Goal: Task Accomplishment & Management: Complete application form

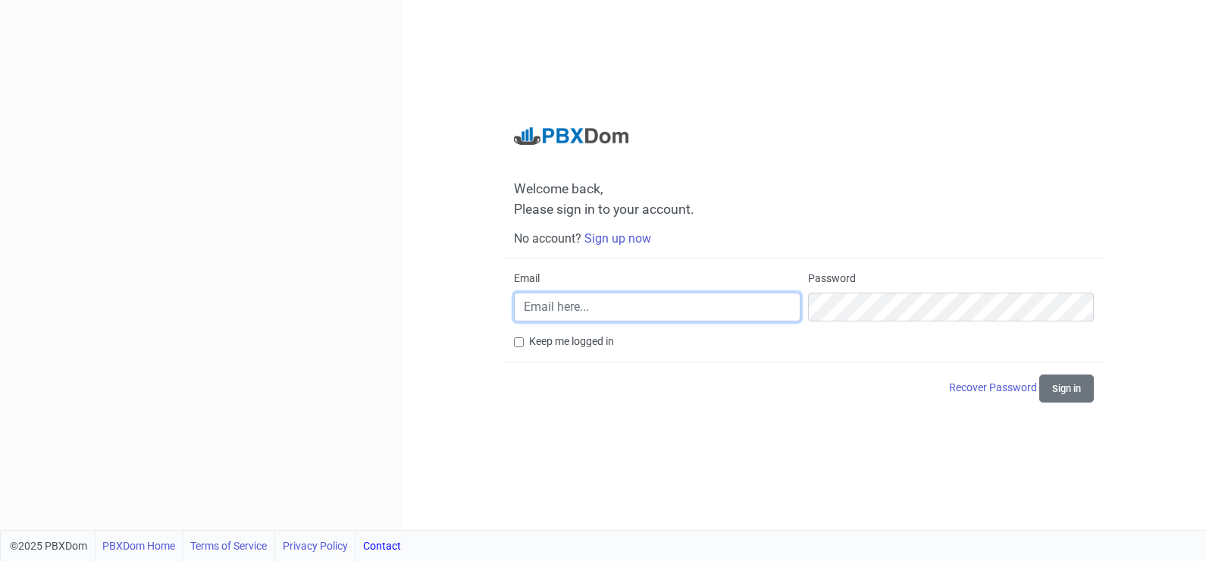
click at [651, 314] on input "Email" at bounding box center [657, 307] width 287 height 29
click at [682, 428] on div "Welcome back, Please sign in to your account. No account? Sign up now Email Pas…" at bounding box center [804, 265] width 805 height 530
click at [547, 344] on label "Keep me logged in" at bounding box center [571, 342] width 85 height 16
click at [524, 344] on input "Keep me logged in" at bounding box center [519, 342] width 10 height 10
checkbox input "true"
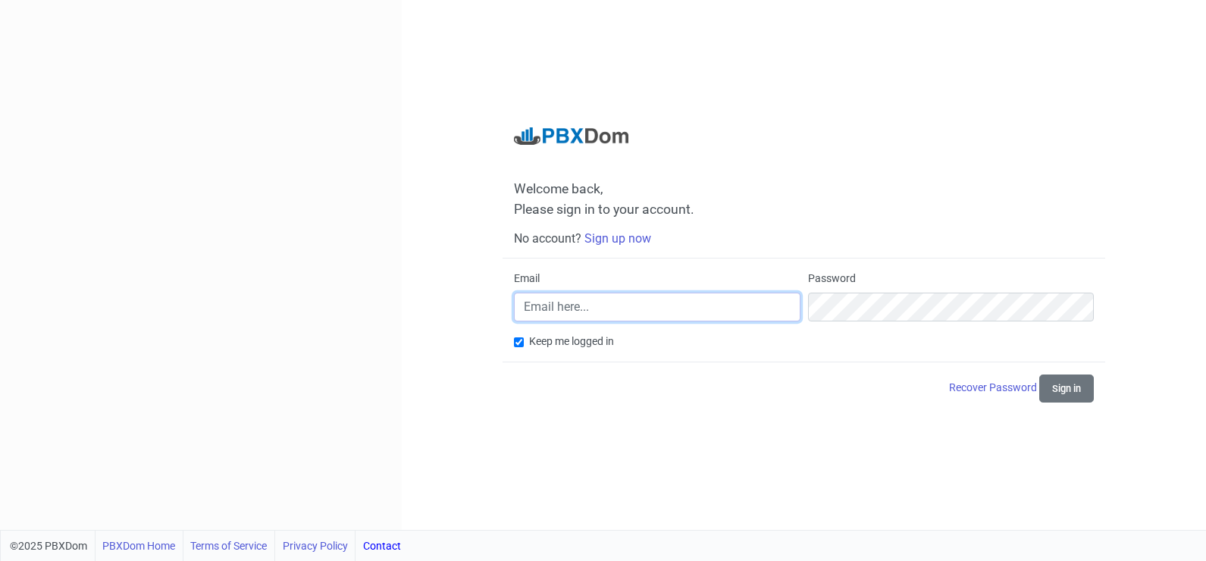
click at [598, 302] on input "Email" at bounding box center [657, 307] width 287 height 29
type input "itadin"
click at [748, 453] on div "Welcome back, Please sign in to your account. No account? Sign up now Email ita…" at bounding box center [804, 265] width 805 height 530
click at [619, 235] on link "Sign up now" at bounding box center [618, 238] width 67 height 14
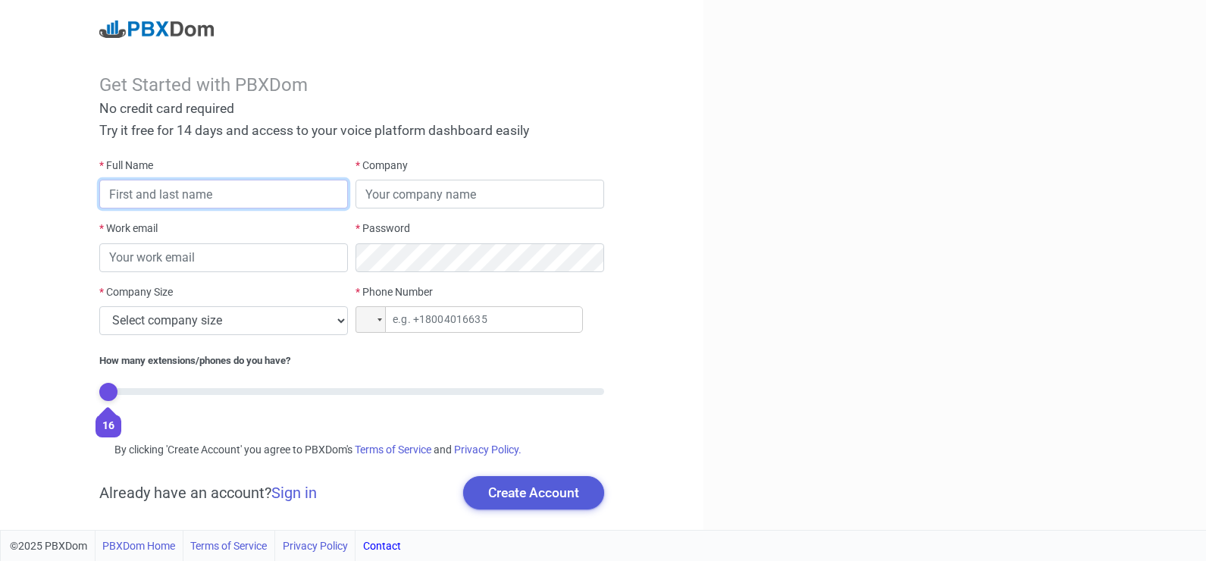
click at [262, 189] on input "text" at bounding box center [223, 194] width 249 height 29
type input "Rahul"
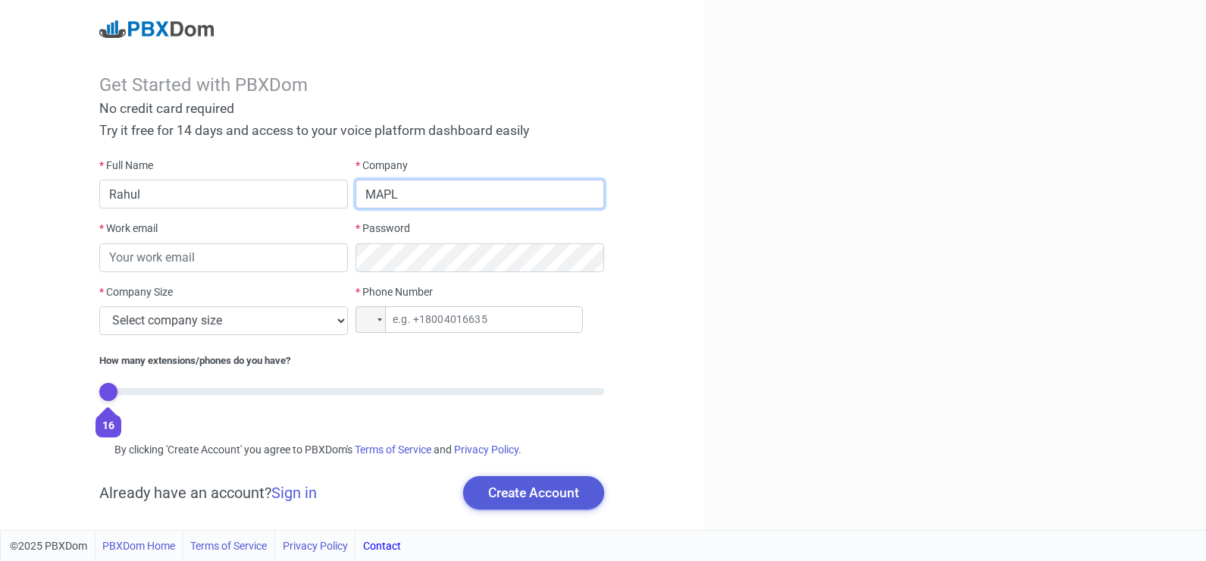
type input "MAPL"
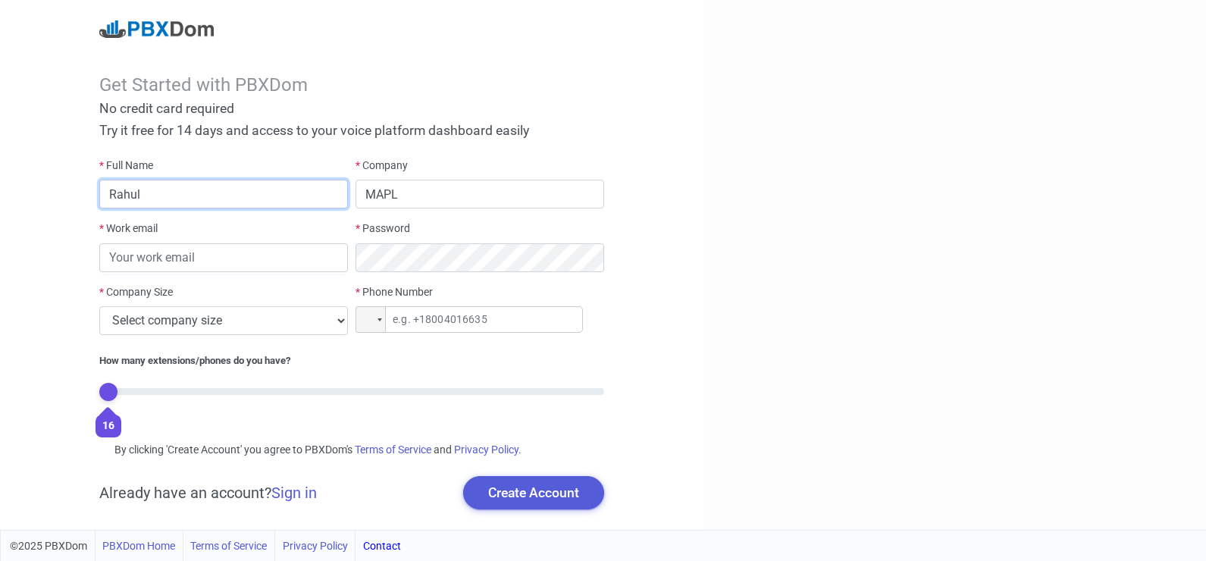
click at [251, 191] on input "Rahul" at bounding box center [223, 194] width 249 height 29
type input "[PERSON_NAME]"
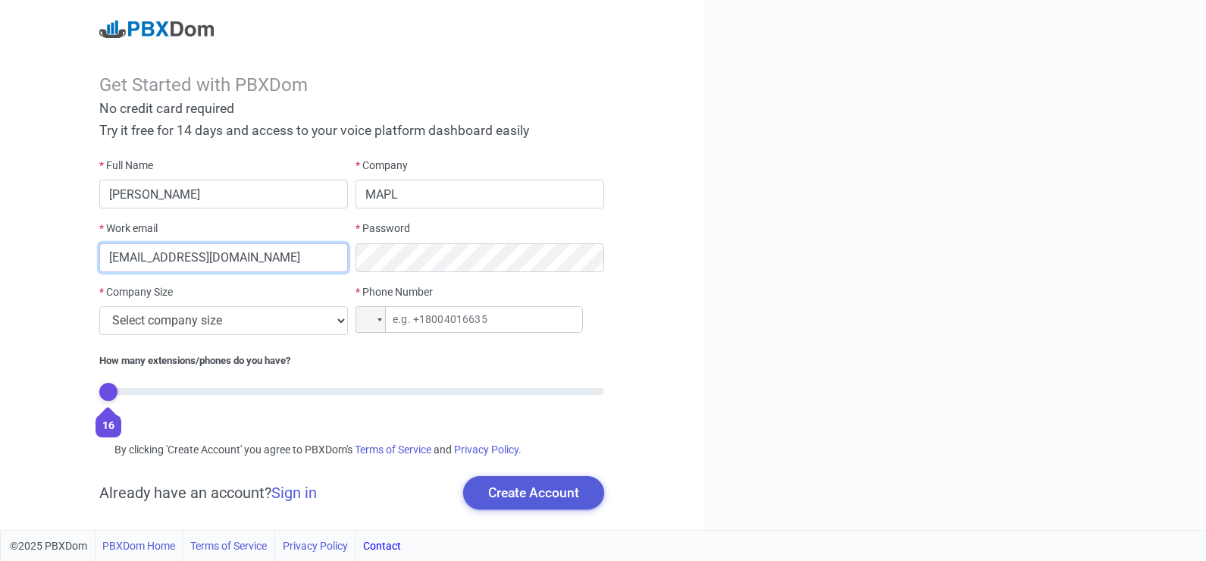
type input "[EMAIL_ADDRESS][DOMAIN_NAME]"
click at [274, 325] on select "Select company size 1 - 9 employees 10 - 49 employees 50 - 199 employees 200 - …" at bounding box center [223, 320] width 249 height 29
select select "3"
click option "50 - 199 employees" at bounding box center [0, 0] width 0 height 0
click at [454, 320] on input "tel" at bounding box center [469, 319] width 227 height 27
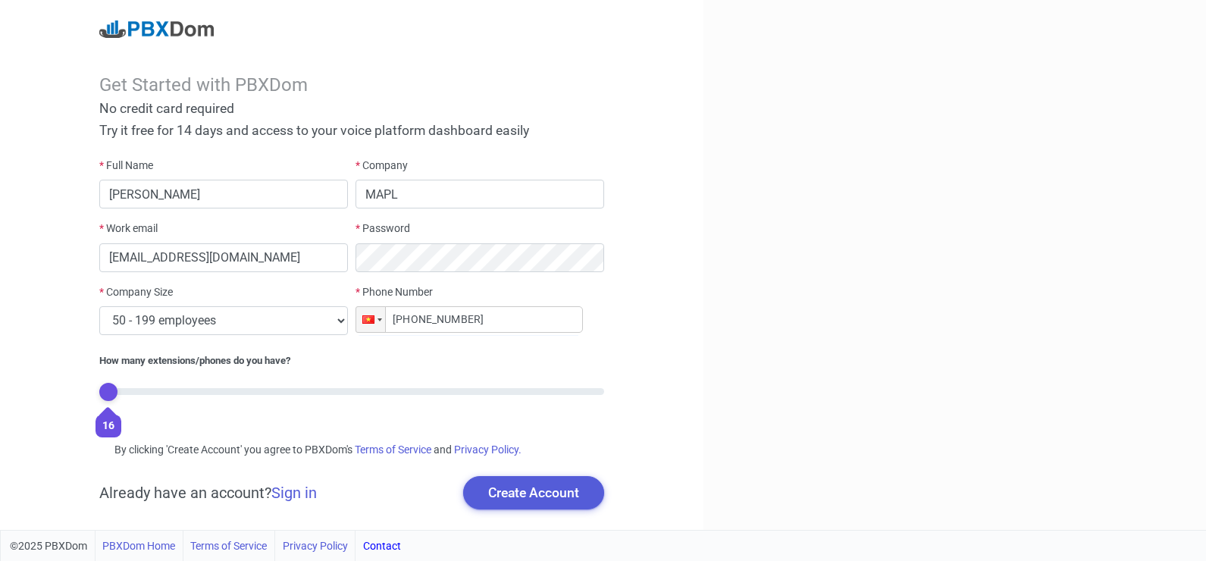
click at [648, 341] on div "Get Started with PBXDom No credit card required Try it free for 14 days and acc…" at bounding box center [352, 265] width 704 height 530
click at [372, 320] on div at bounding box center [368, 319] width 12 height 8
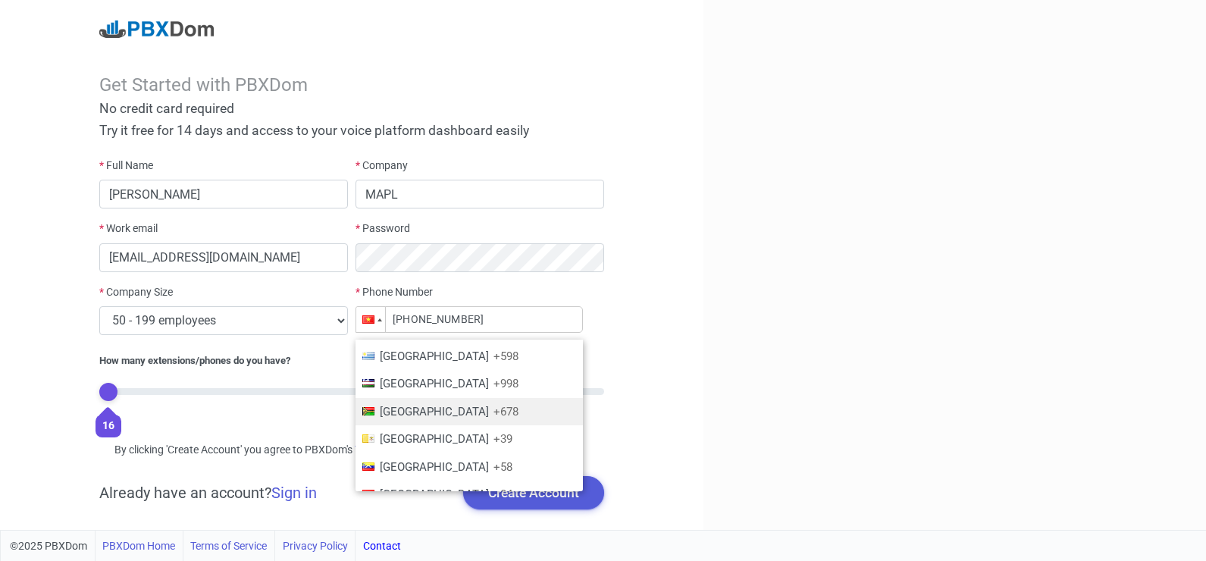
scroll to position [2235, 0]
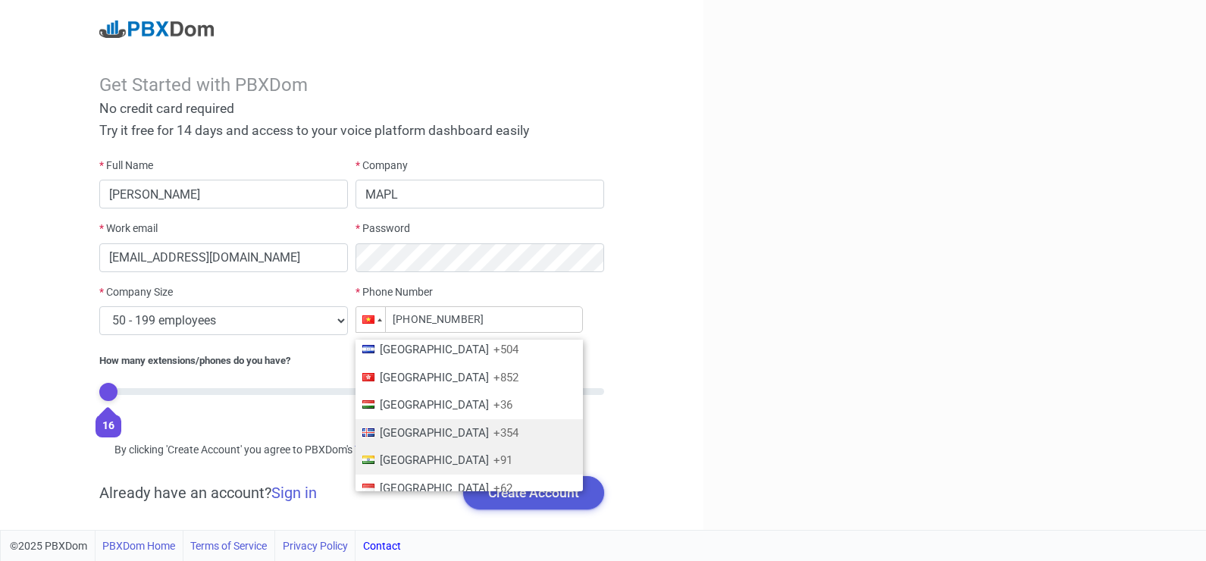
click at [425, 450] on li "India +91" at bounding box center [469, 461] width 227 height 28
type input "[PHONE_NUMBER]"
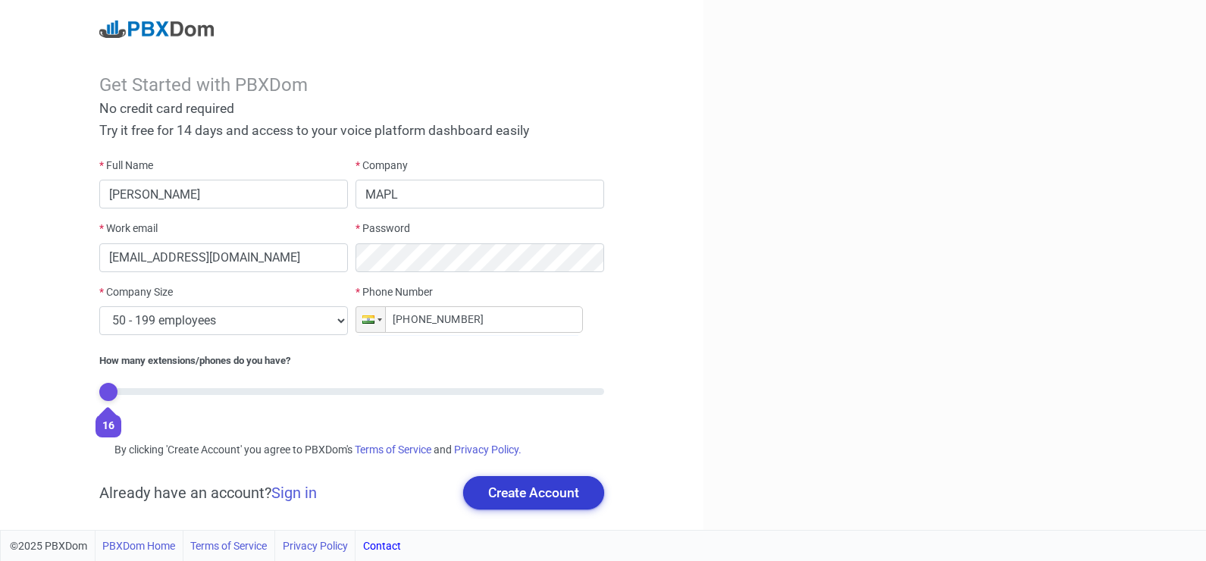
click at [536, 491] on button "Create Account" at bounding box center [533, 492] width 141 height 33
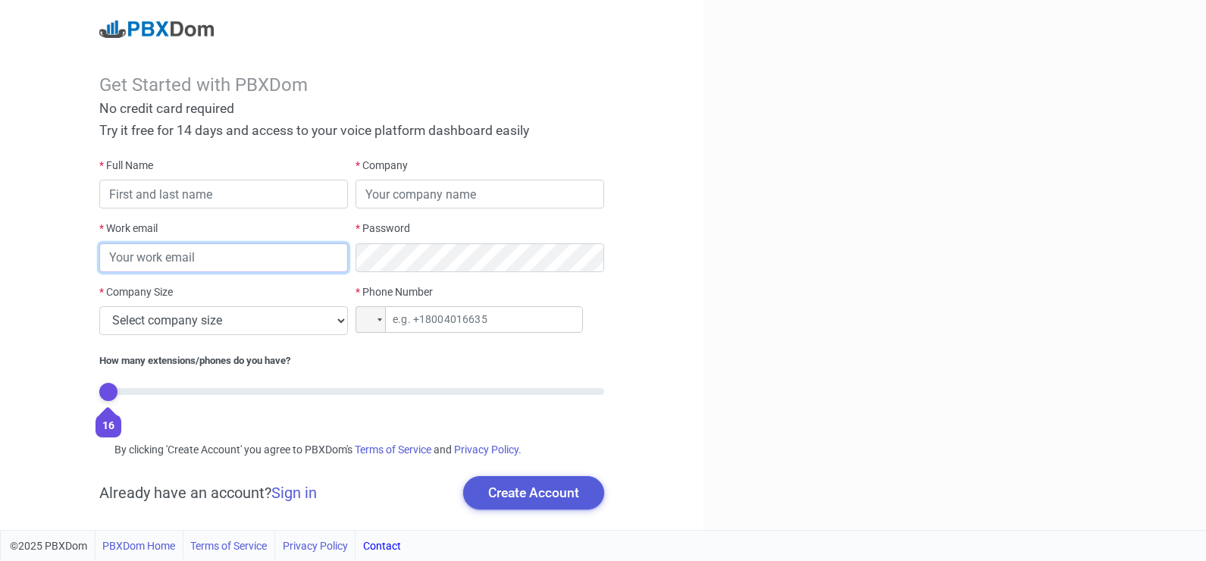
click at [261, 261] on input "email" at bounding box center [223, 257] width 249 height 29
click at [220, 186] on input "text" at bounding box center [223, 194] width 249 height 29
click at [215, 197] on input "text" at bounding box center [223, 194] width 249 height 29
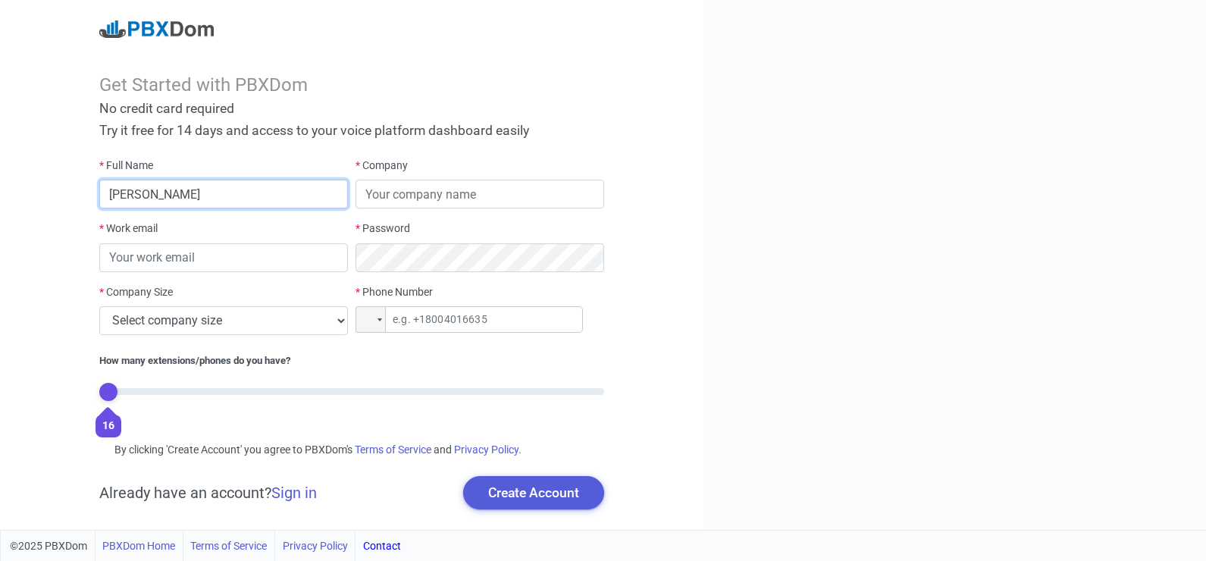
type input "[PERSON_NAME]"
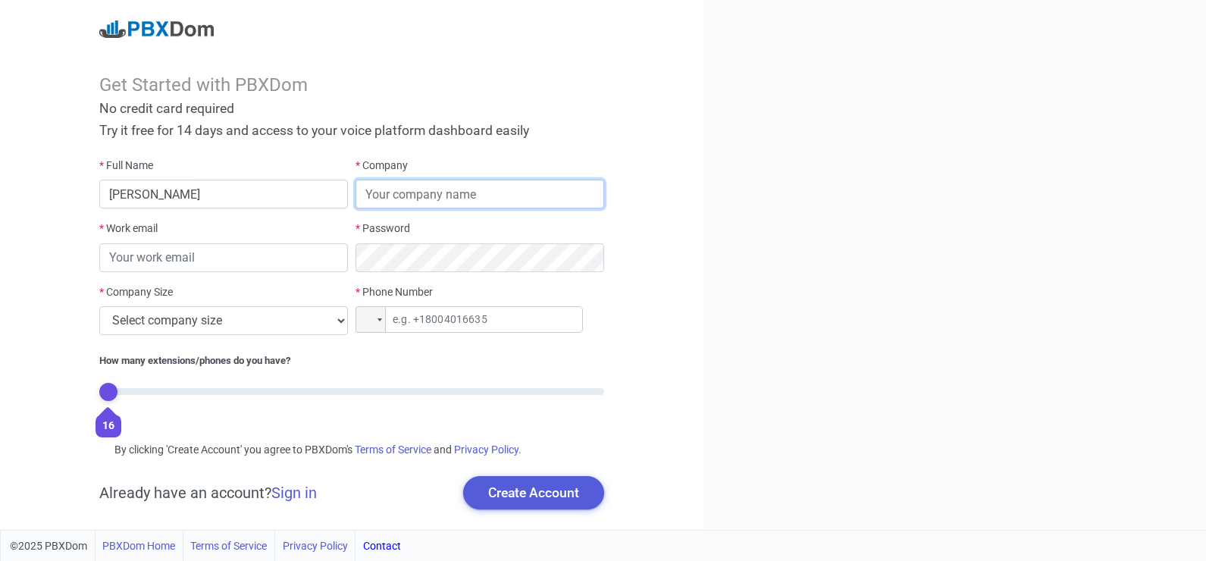
click at [451, 188] on input "text" at bounding box center [480, 194] width 249 height 29
click at [442, 197] on input "text" at bounding box center [480, 194] width 249 height 29
type input "MAPL"
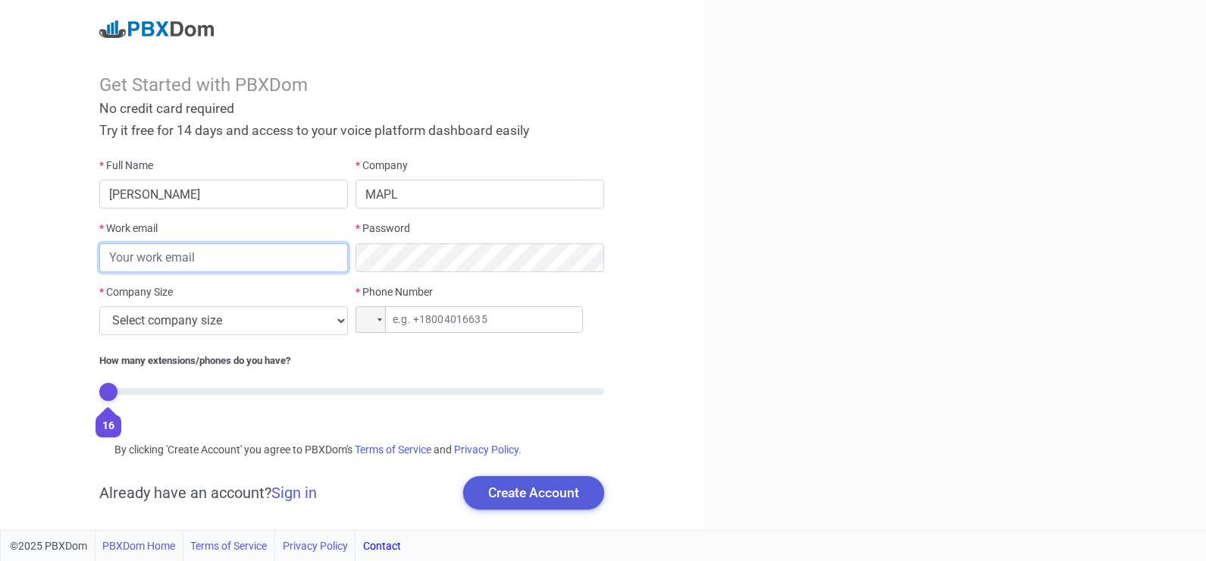
click at [246, 249] on input "email" at bounding box center [223, 257] width 249 height 29
click at [243, 257] on input "email" at bounding box center [223, 257] width 249 height 29
click at [240, 263] on input "email" at bounding box center [223, 257] width 249 height 29
type input "[EMAIL_ADDRESS][DOMAIN_NAME]"
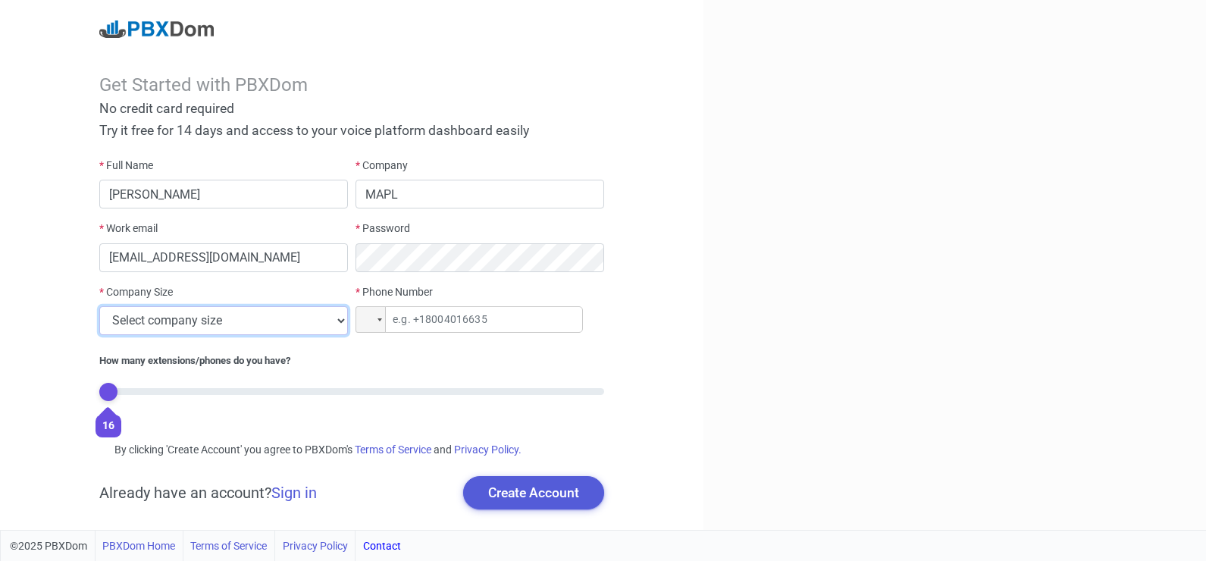
click at [99, 306] on select "Select company size 1 - 9 employees 10 - 49 employees 50 - 199 employees 200 - …" at bounding box center [223, 320] width 249 height 29
select select "3"
click option "50 - 199 employees" at bounding box center [0, 0] width 0 height 0
click at [463, 321] on input "tel" at bounding box center [469, 319] width 227 height 27
click at [388, 323] on input "tel" at bounding box center [469, 319] width 227 height 27
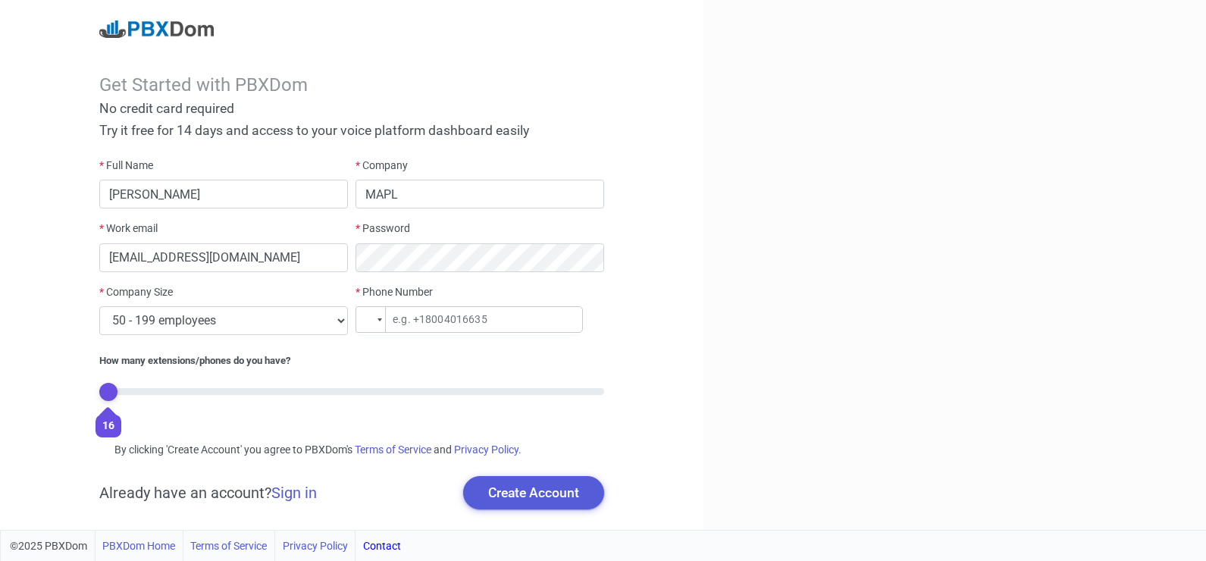
click at [381, 323] on div at bounding box center [370, 319] width 29 height 25
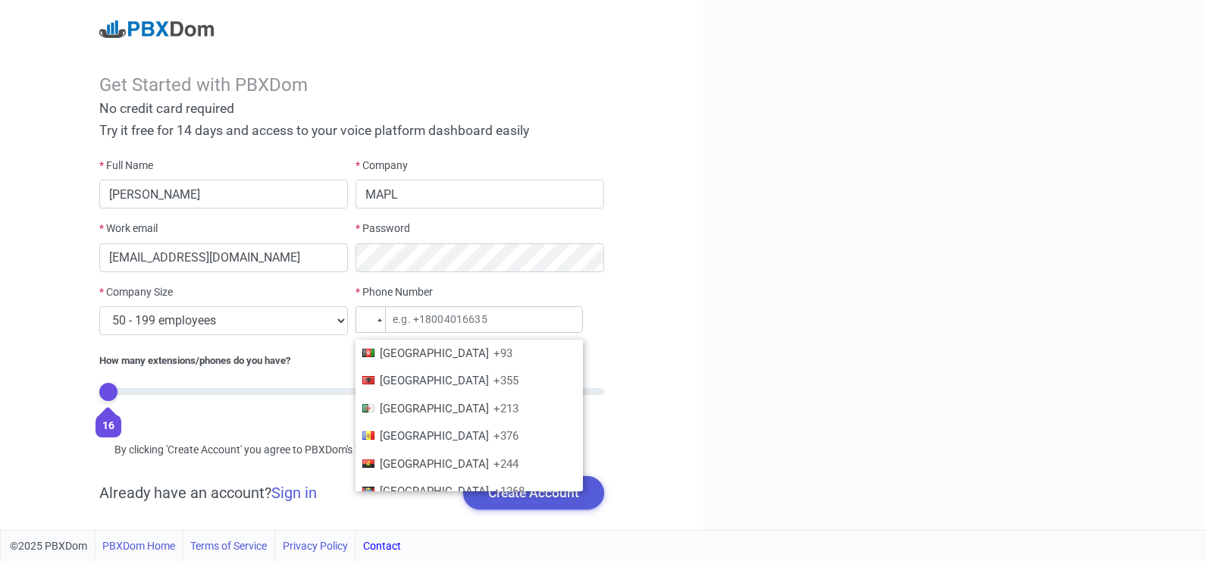
scroll to position [2235, 0]
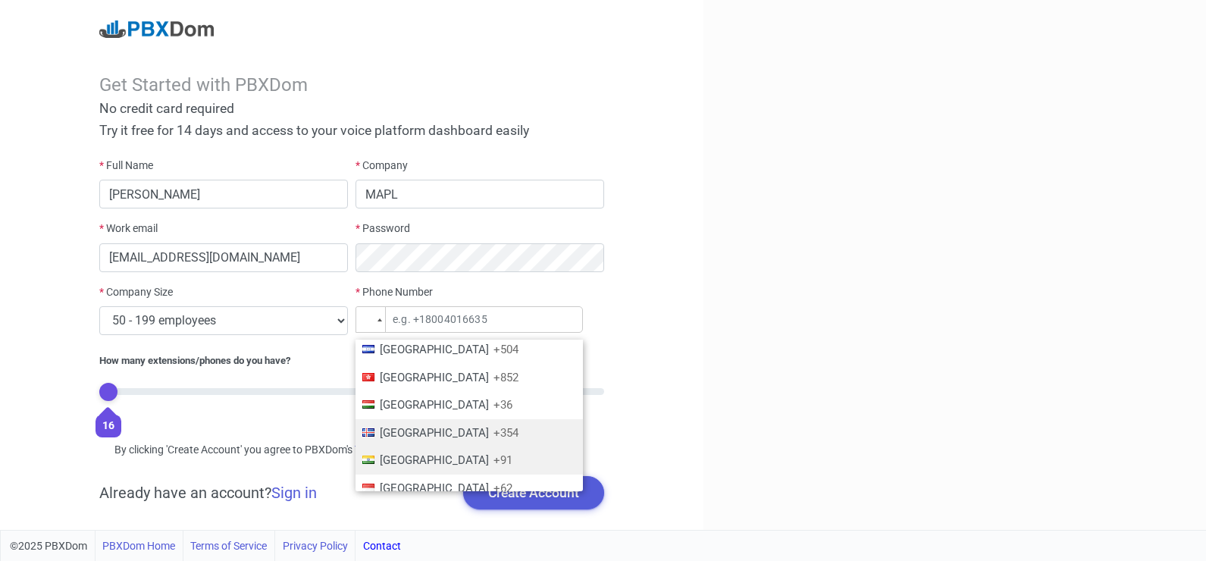
click at [398, 453] on span "[GEOGRAPHIC_DATA]" at bounding box center [434, 460] width 109 height 14
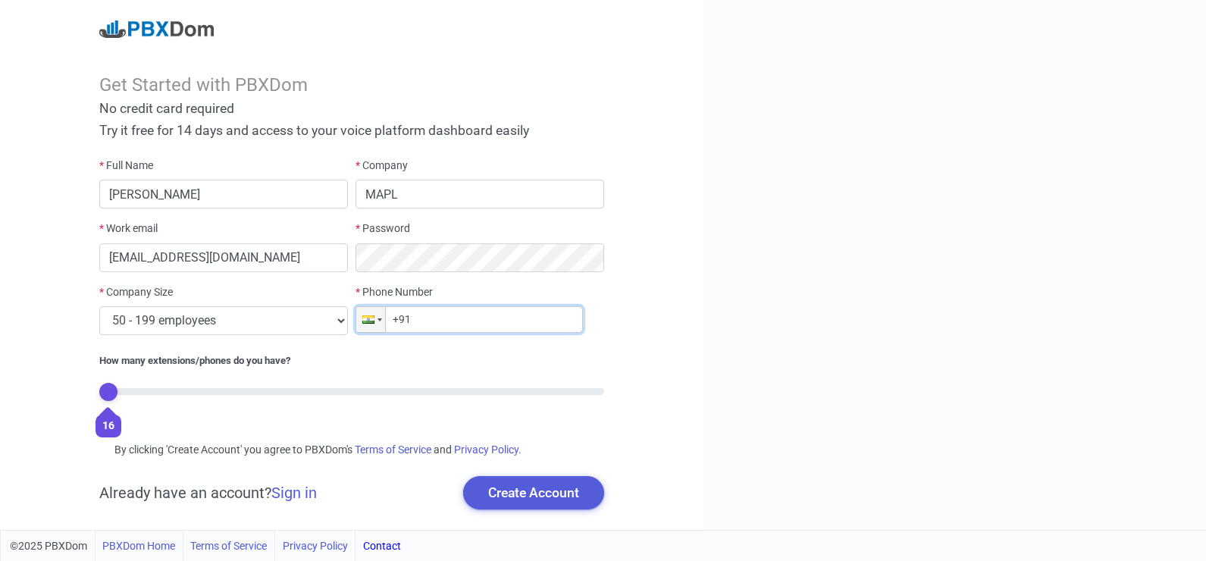
click at [464, 316] on input "+91" at bounding box center [469, 319] width 227 height 27
type input "[PHONE_NUMBER]"
click at [504, 496] on button "Create Account" at bounding box center [533, 492] width 141 height 33
